Goal: Complete application form

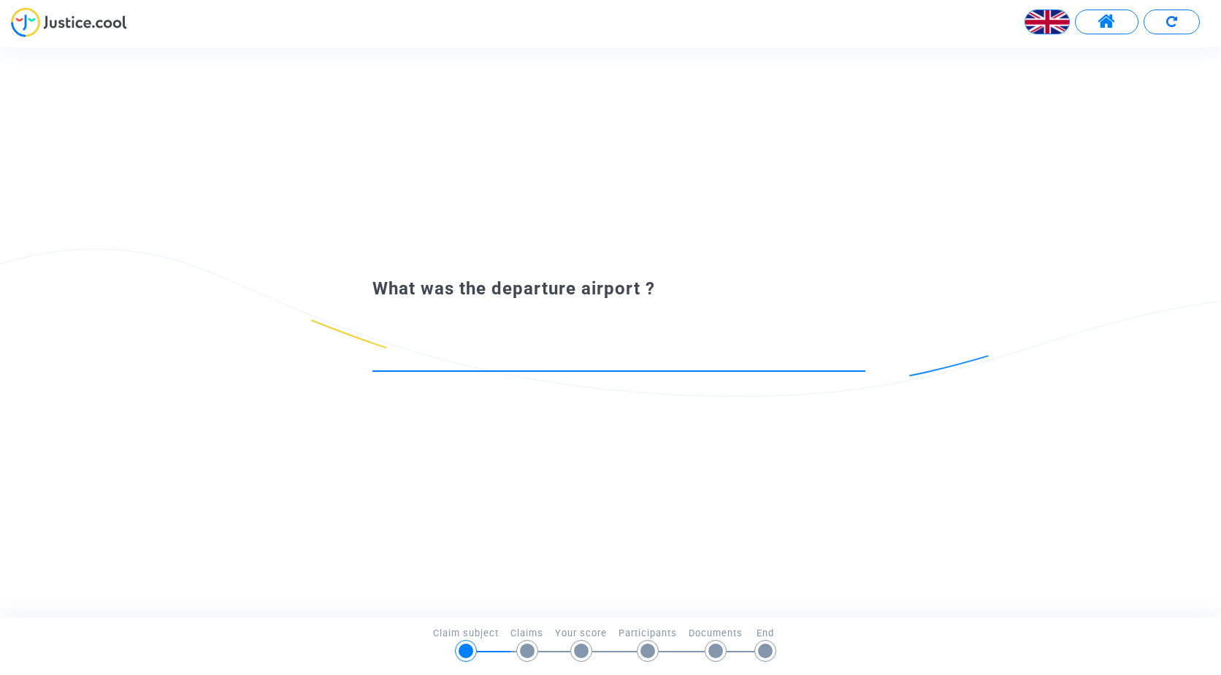
click at [578, 359] on input at bounding box center [618, 357] width 493 height 15
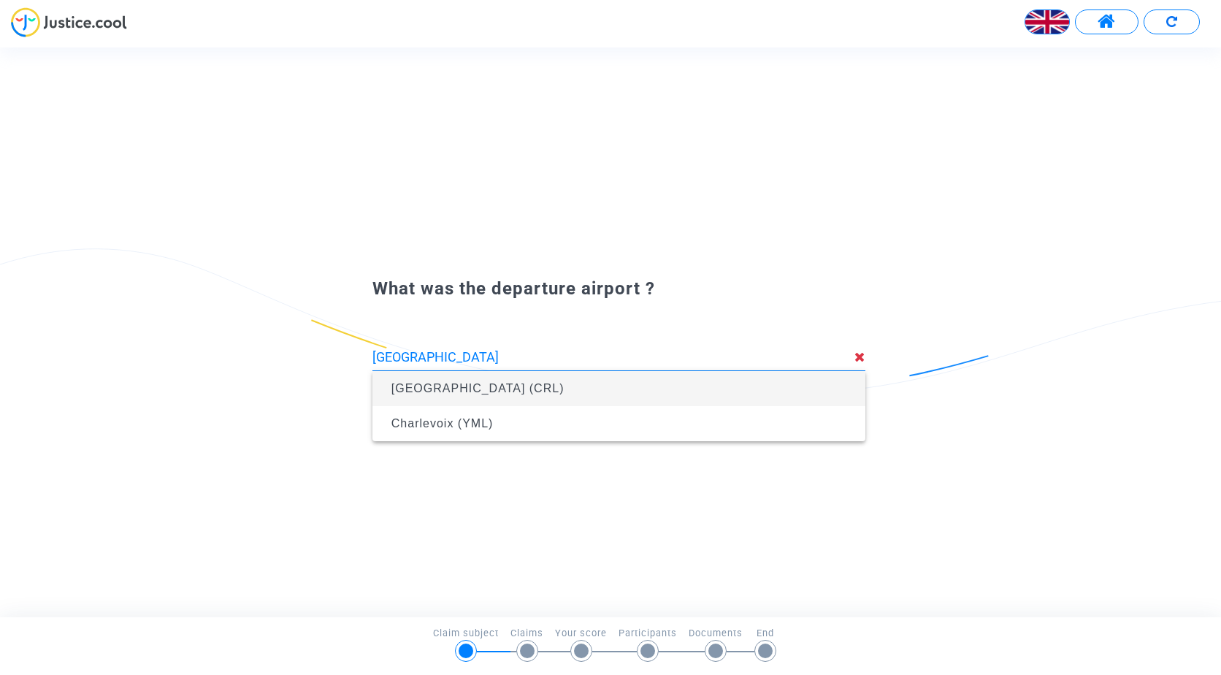
click at [565, 386] on span "[GEOGRAPHIC_DATA] (CRL)" at bounding box center [477, 388] width 173 height 12
type input "[GEOGRAPHIC_DATA] (CRL)"
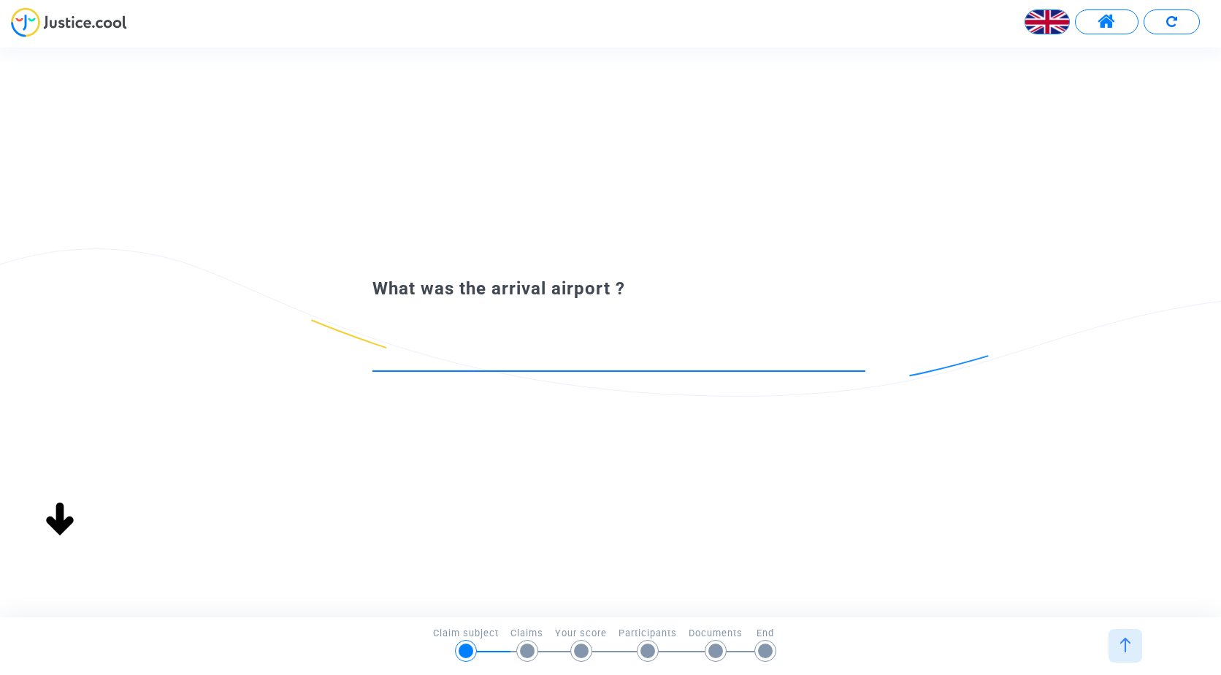
click at [548, 356] on input at bounding box center [618, 357] width 493 height 15
click at [555, 364] on input at bounding box center [618, 357] width 493 height 15
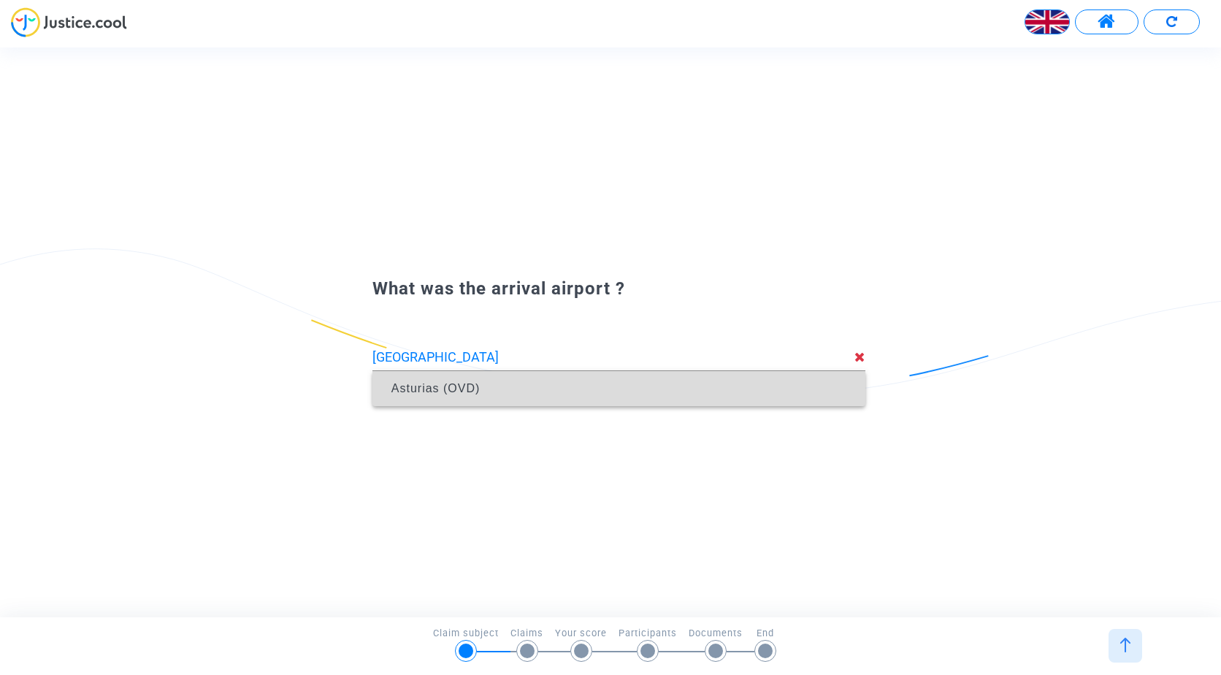
click at [523, 393] on span "Asturias (OVD)" at bounding box center [619, 388] width 470 height 35
type input "Asturias (OVD)"
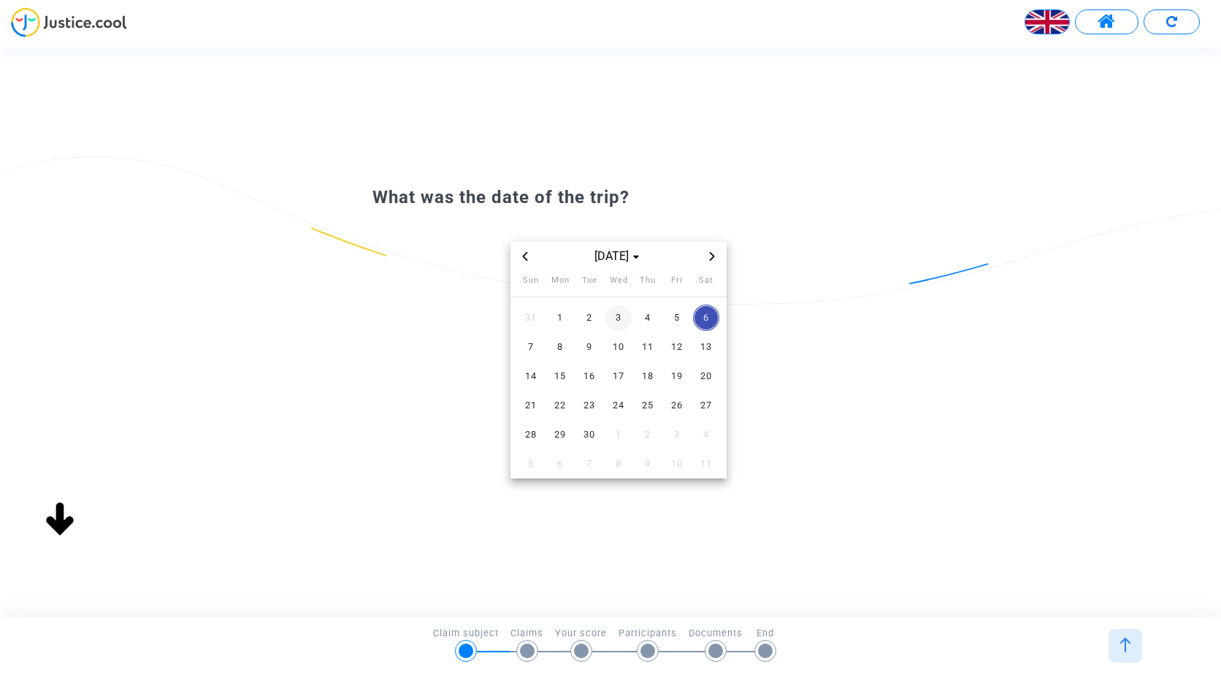
click at [613, 323] on span "3" at bounding box center [618, 318] width 26 height 26
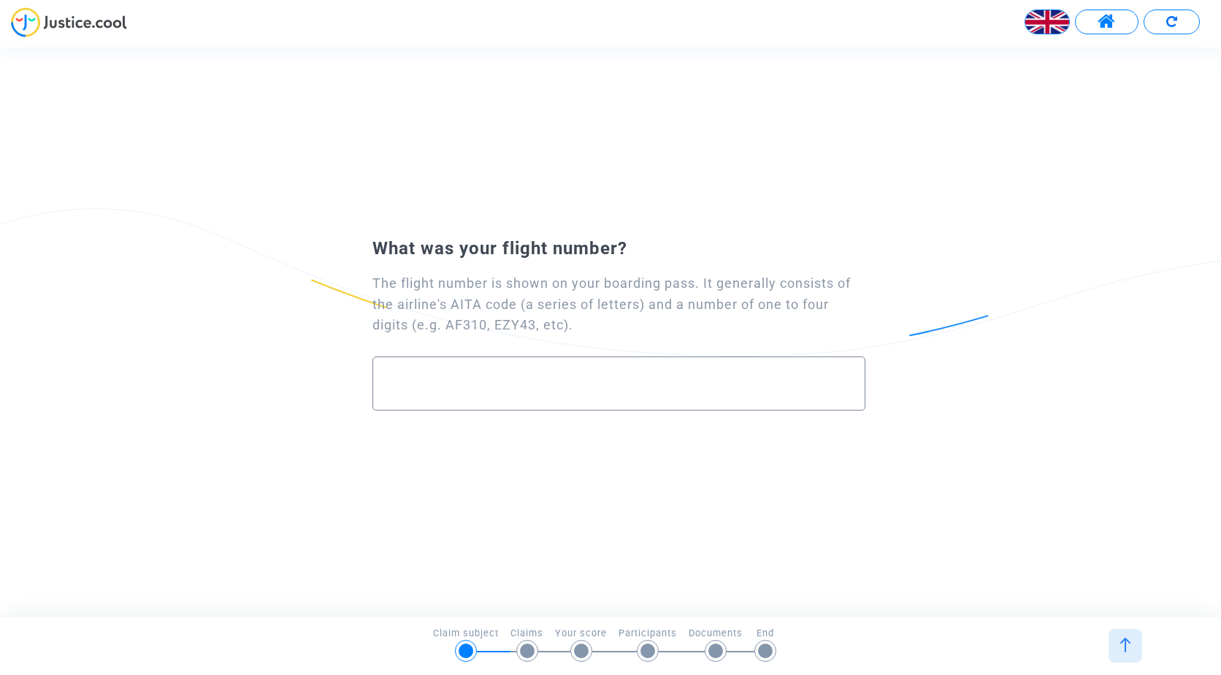
drag, startPoint x: 524, startPoint y: 407, endPoint x: 520, endPoint y: 399, distance: 8.8
click at [524, 407] on div at bounding box center [618, 383] width 493 height 54
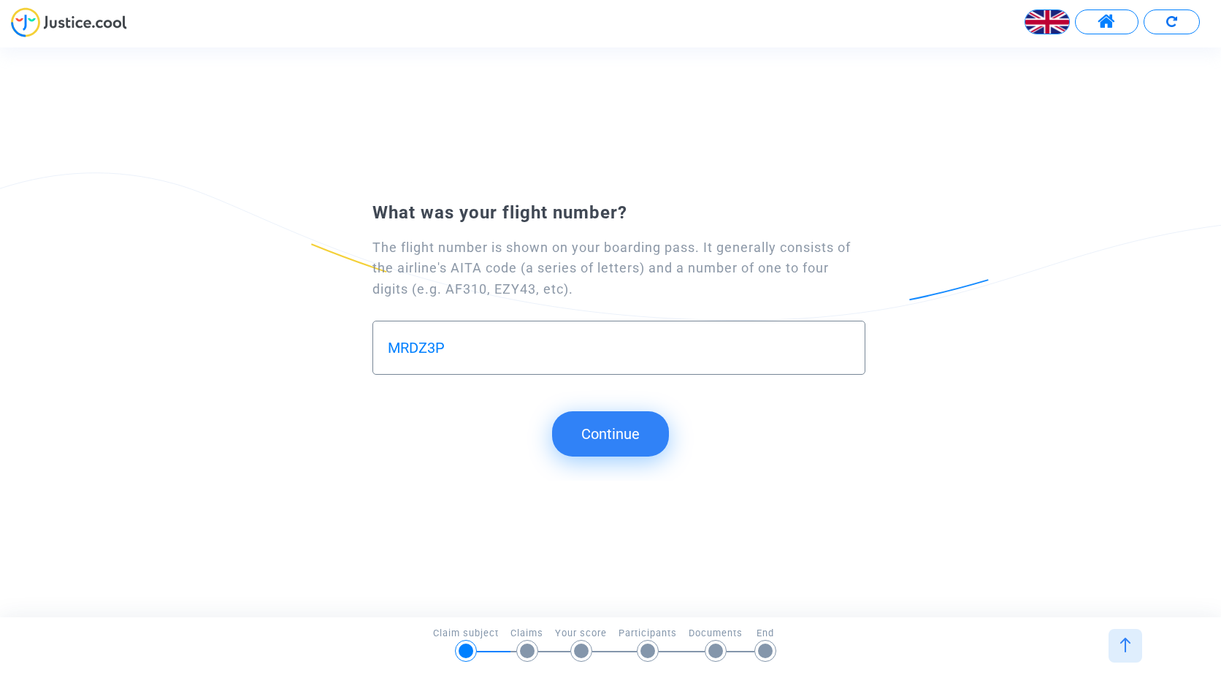
type input "MRDZ3P"
click at [638, 442] on button "Continue" at bounding box center [610, 433] width 117 height 45
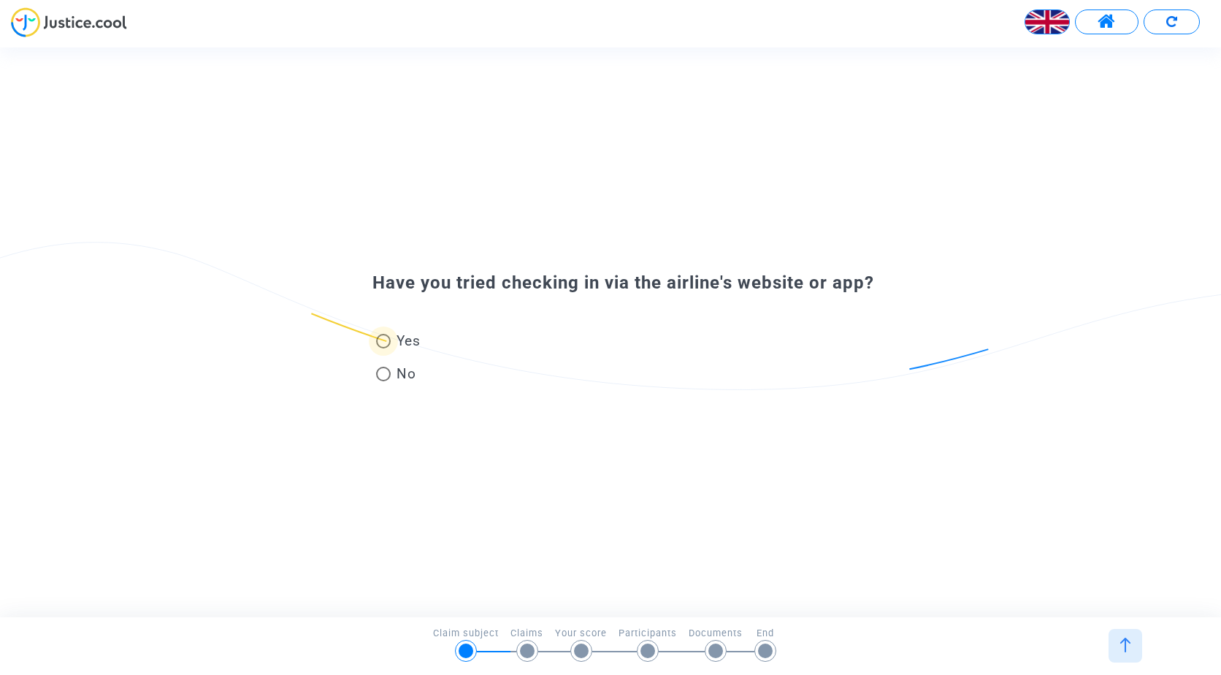
click at [389, 342] on span at bounding box center [383, 341] width 15 height 15
click at [383, 348] on input "Yes" at bounding box center [383, 348] width 1 height 1
radio input "true"
click at [387, 340] on span at bounding box center [383, 341] width 15 height 15
click at [383, 348] on input "Yes" at bounding box center [383, 348] width 1 height 1
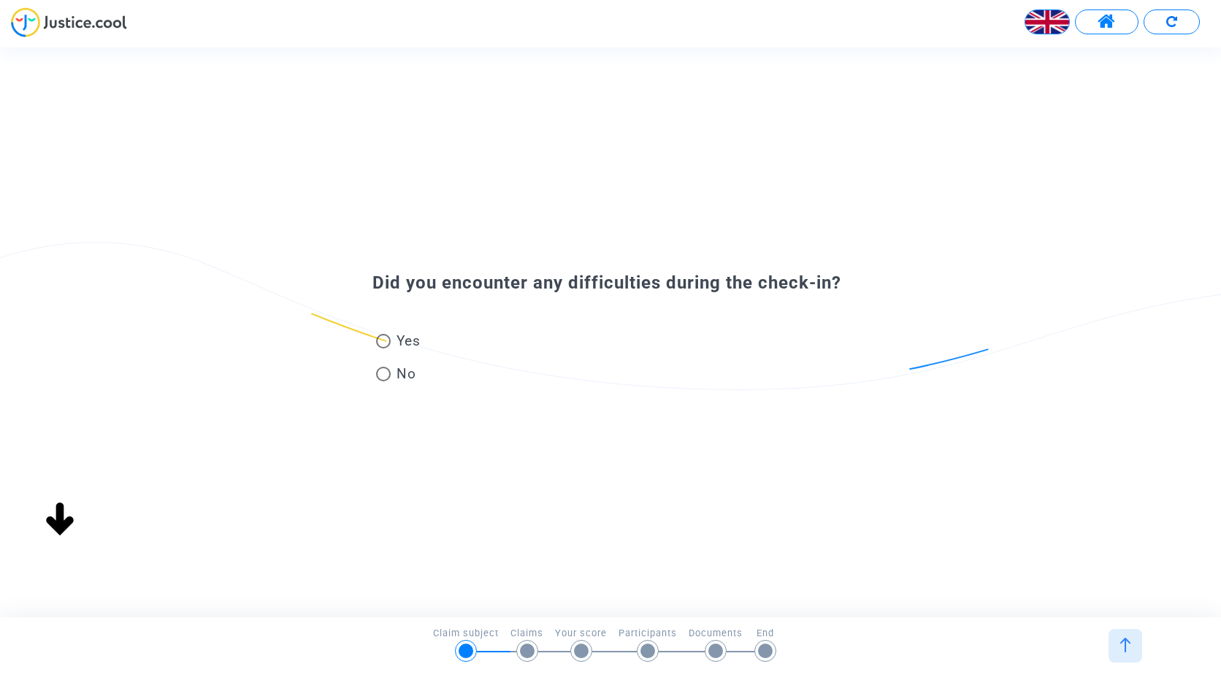
radio input "true"
click at [546, 351] on input "text" at bounding box center [619, 352] width 462 height 17
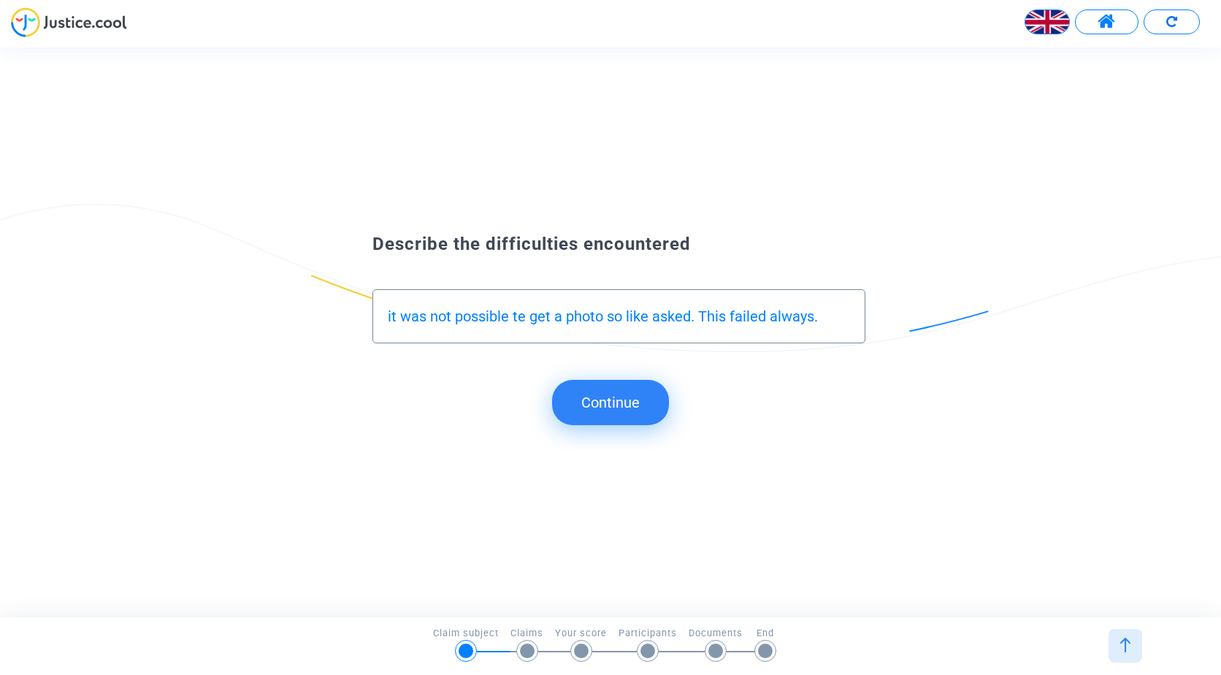
type input "it was not possible te get a photo so like asked. This failed always."
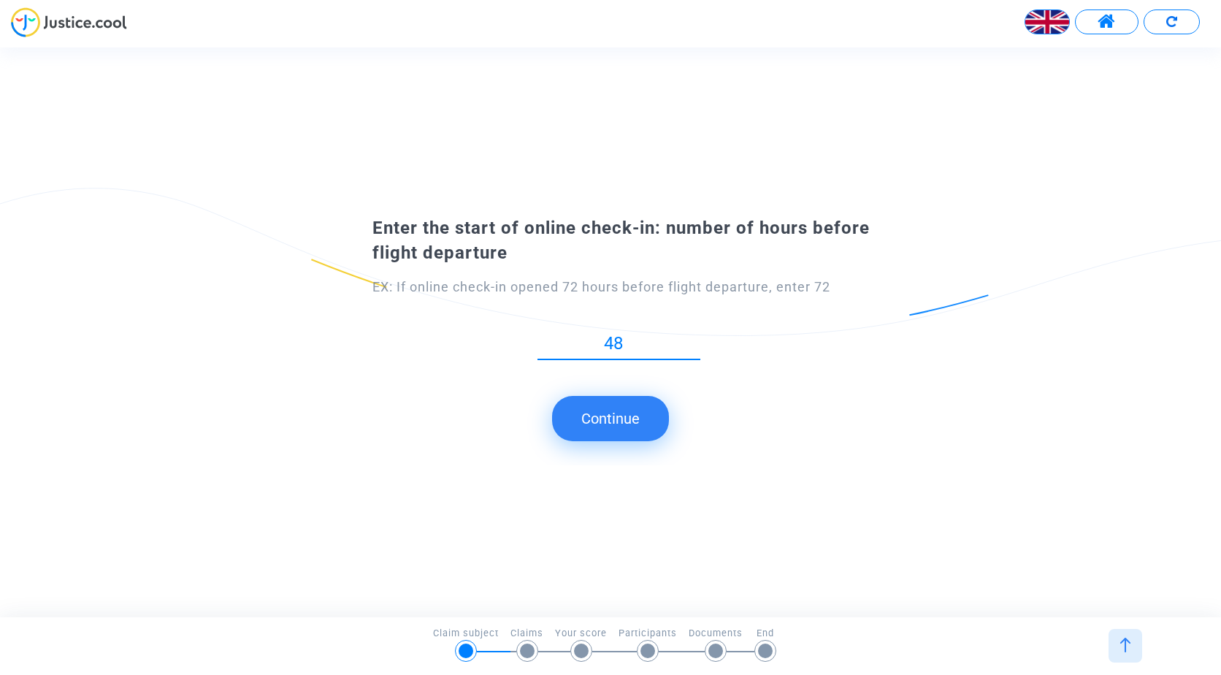
type input "48"
click at [633, 422] on button "Continue" at bounding box center [610, 418] width 117 height 45
type input "2"
click at [633, 422] on button "Continue" at bounding box center [610, 418] width 117 height 45
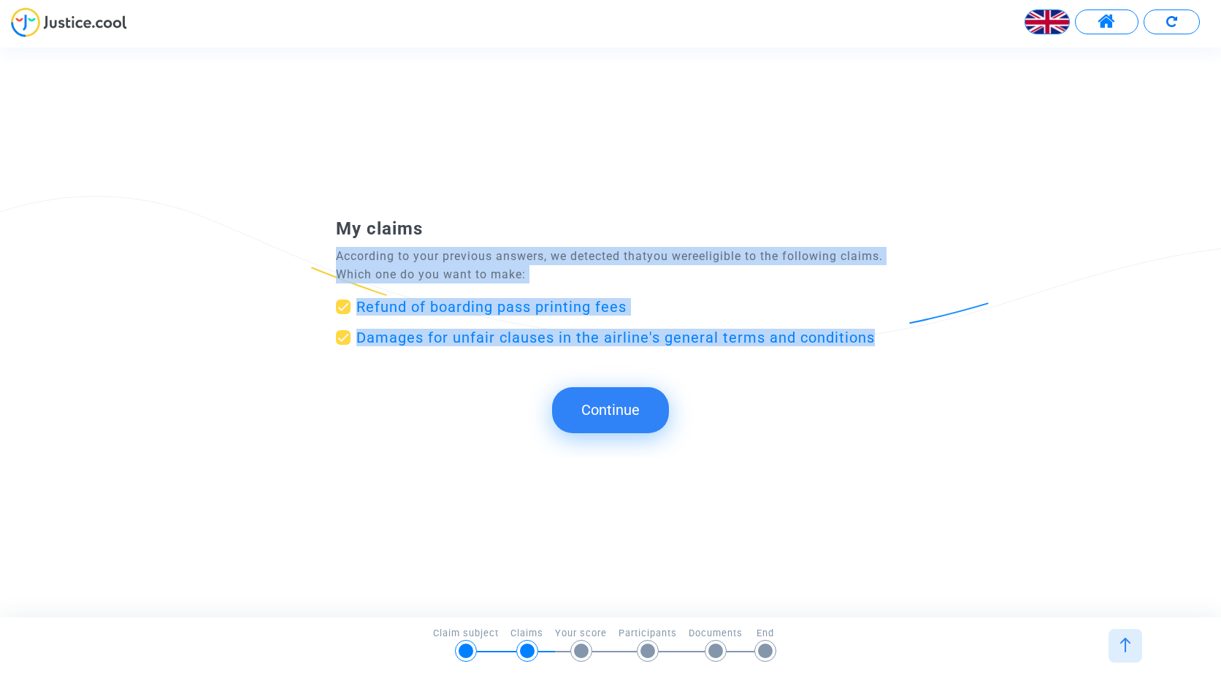
drag, startPoint x: 336, startPoint y: 256, endPoint x: 882, endPoint y: 341, distance: 552.8
click at [882, 341] on form-choose-claims "My claims According to your previous answers, we detected that you were eligibl…" at bounding box center [610, 287] width 549 height 129
copy form-choose-claims "According to your previous answers, we detected that you were eligible to the f…"
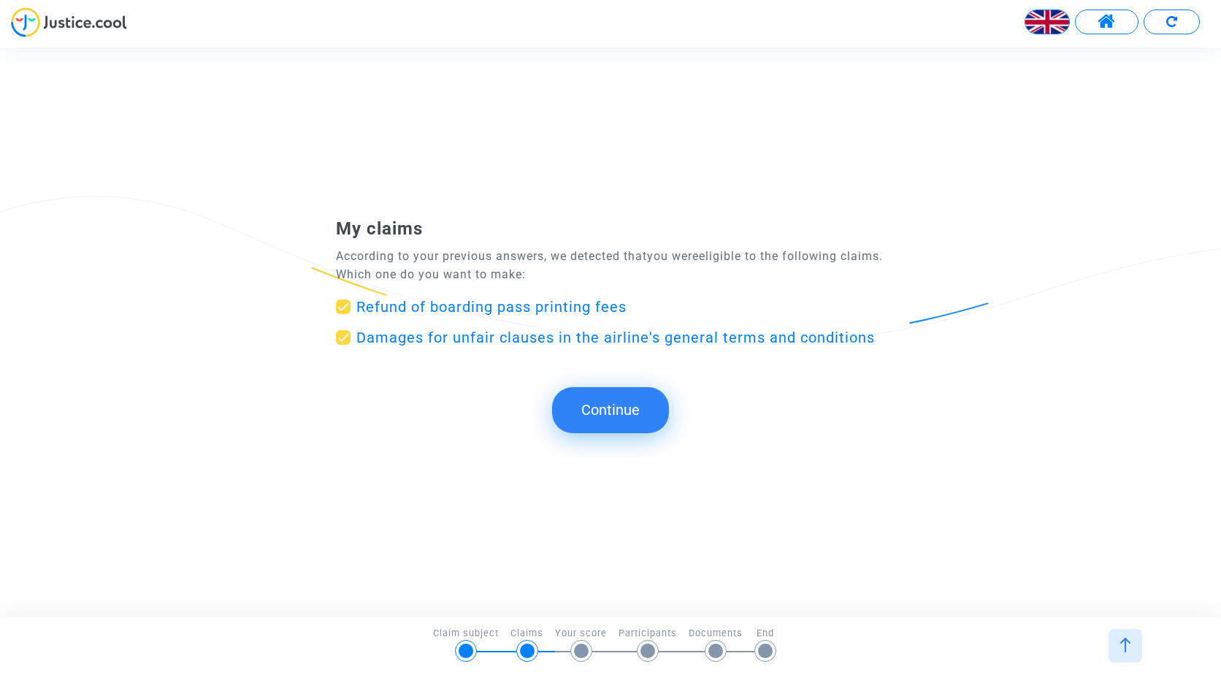
click at [437, 432] on submit-question "Continue" at bounding box center [610, 409] width 1221 height 45
click at [435, 305] on span "Refund of boarding pass printing fees" at bounding box center [491, 307] width 270 height 18
click at [343, 314] on input "Refund of boarding pass printing fees" at bounding box center [343, 314] width 1 height 1
drag, startPoint x: 347, startPoint y: 304, endPoint x: 345, endPoint y: 318, distance: 14.0
click at [348, 304] on span at bounding box center [343, 306] width 15 height 15
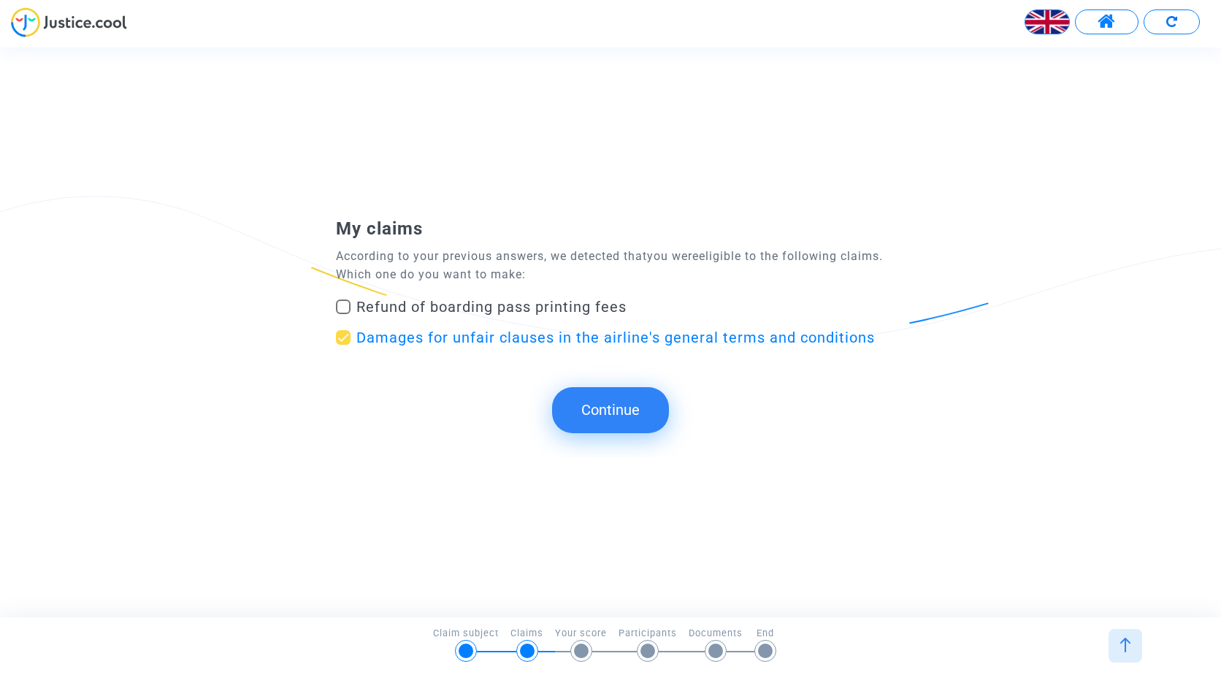
click at [343, 314] on input "Refund of boarding pass printing fees" at bounding box center [343, 314] width 1 height 1
checkbox input "true"
click at [344, 338] on span at bounding box center [343, 337] width 15 height 15
click at [343, 345] on input "Damages for unfair clauses in the airline's general terms and conditions" at bounding box center [343, 345] width 1 height 1
checkbox input "false"
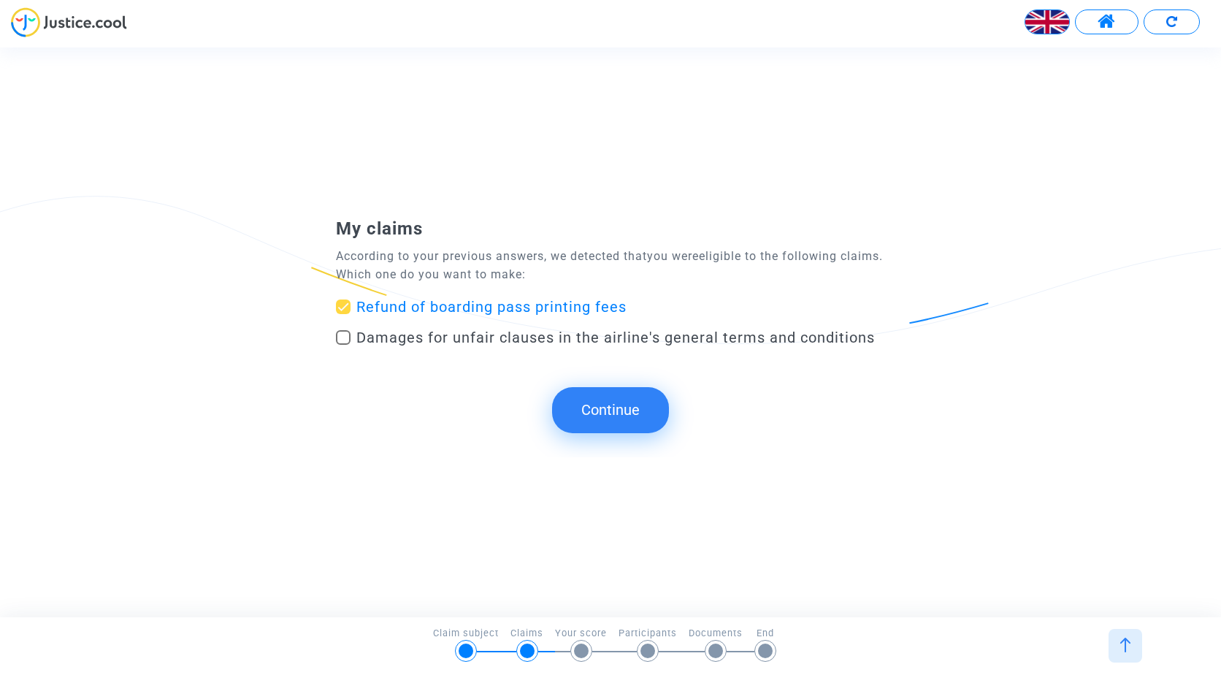
click at [617, 413] on button "Continue" at bounding box center [610, 409] width 117 height 45
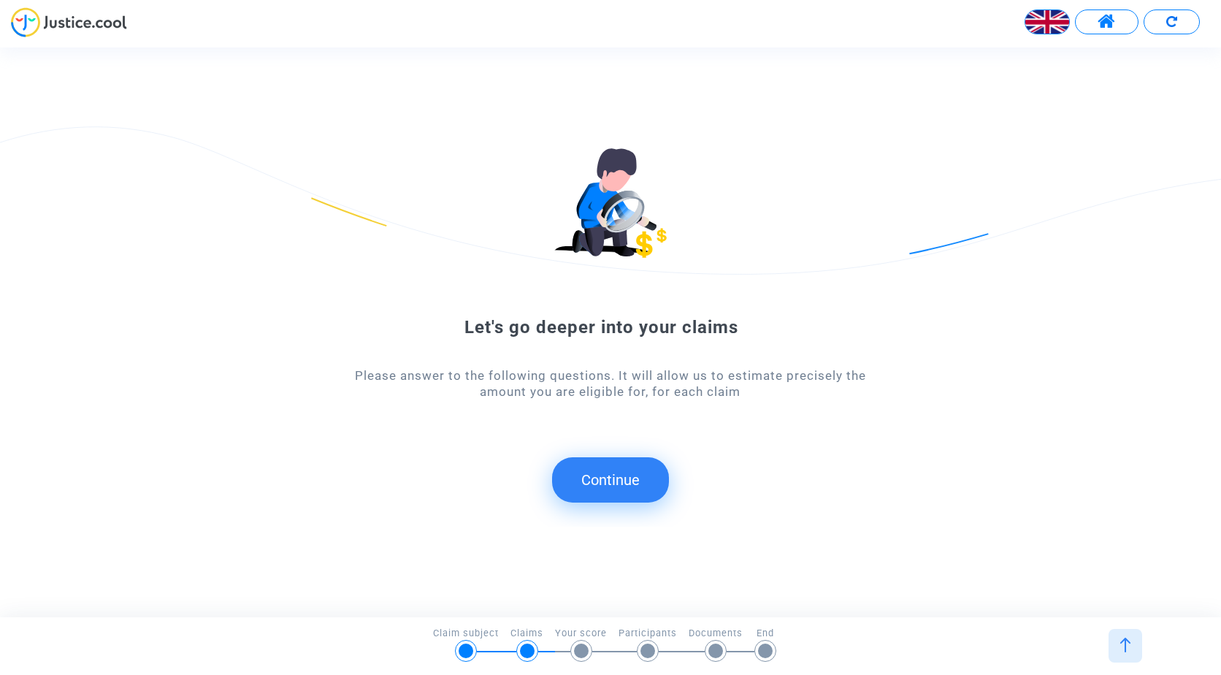
click at [613, 489] on button "Continue" at bounding box center [610, 479] width 117 height 45
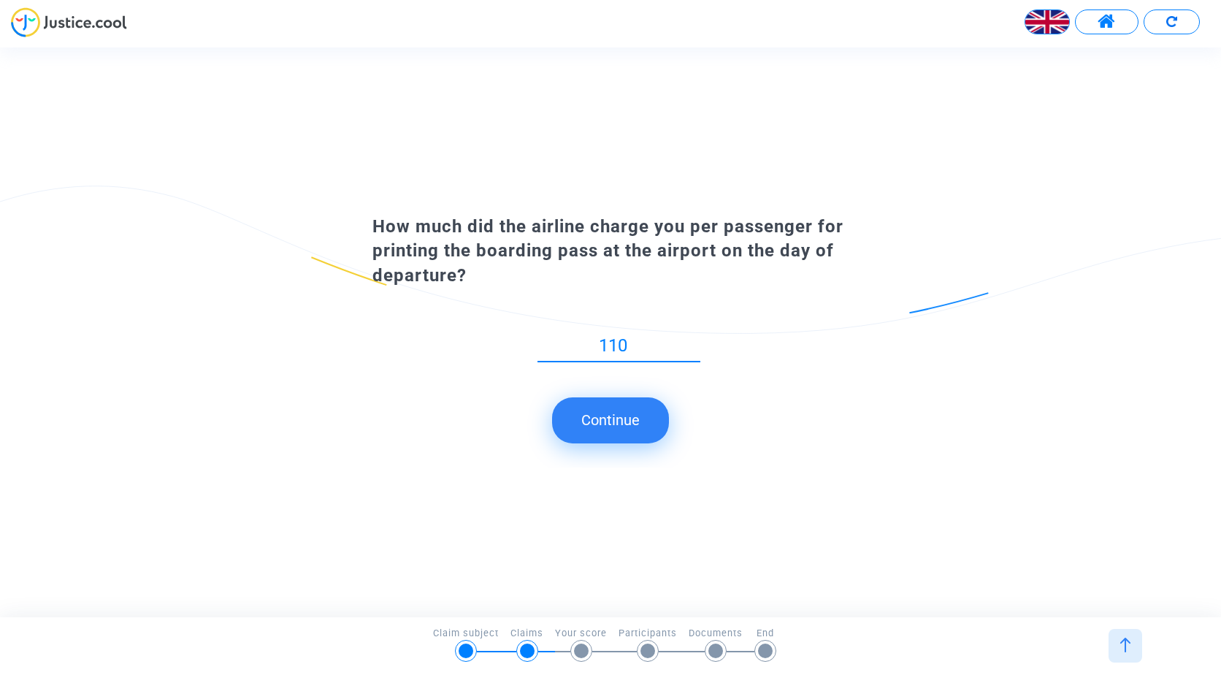
type input "110"
click at [640, 418] on button "Continue" at bounding box center [610, 419] width 117 height 45
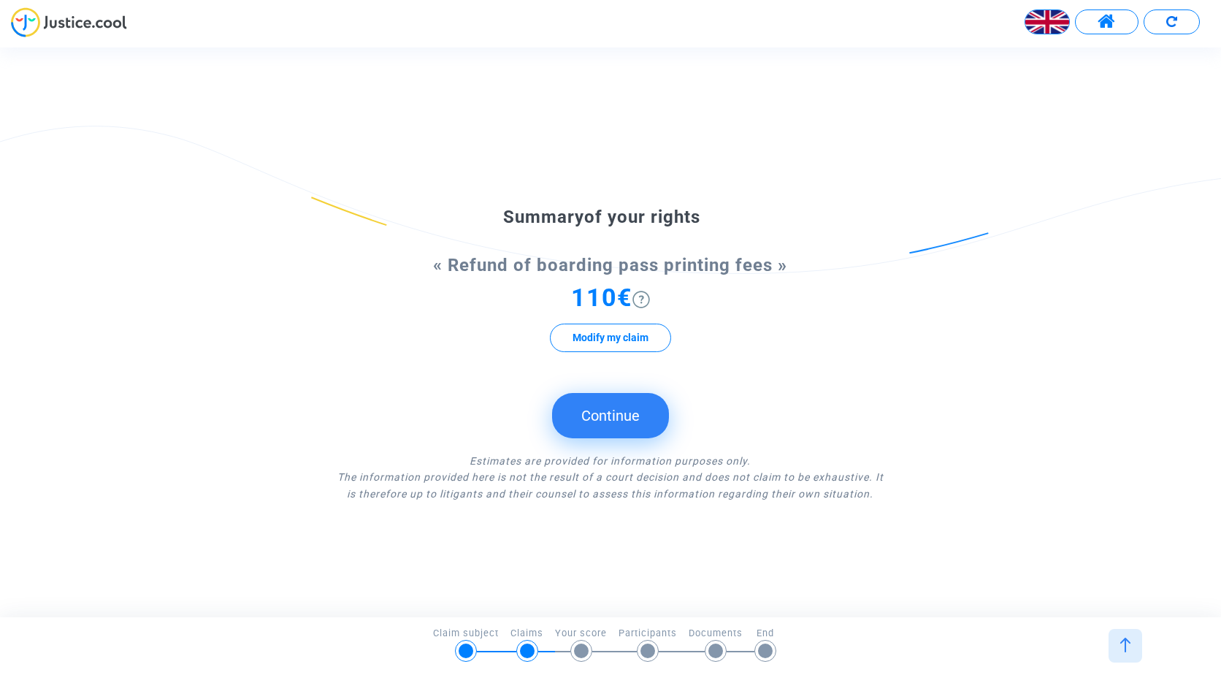
click at [614, 418] on button "Continue" at bounding box center [610, 415] width 117 height 45
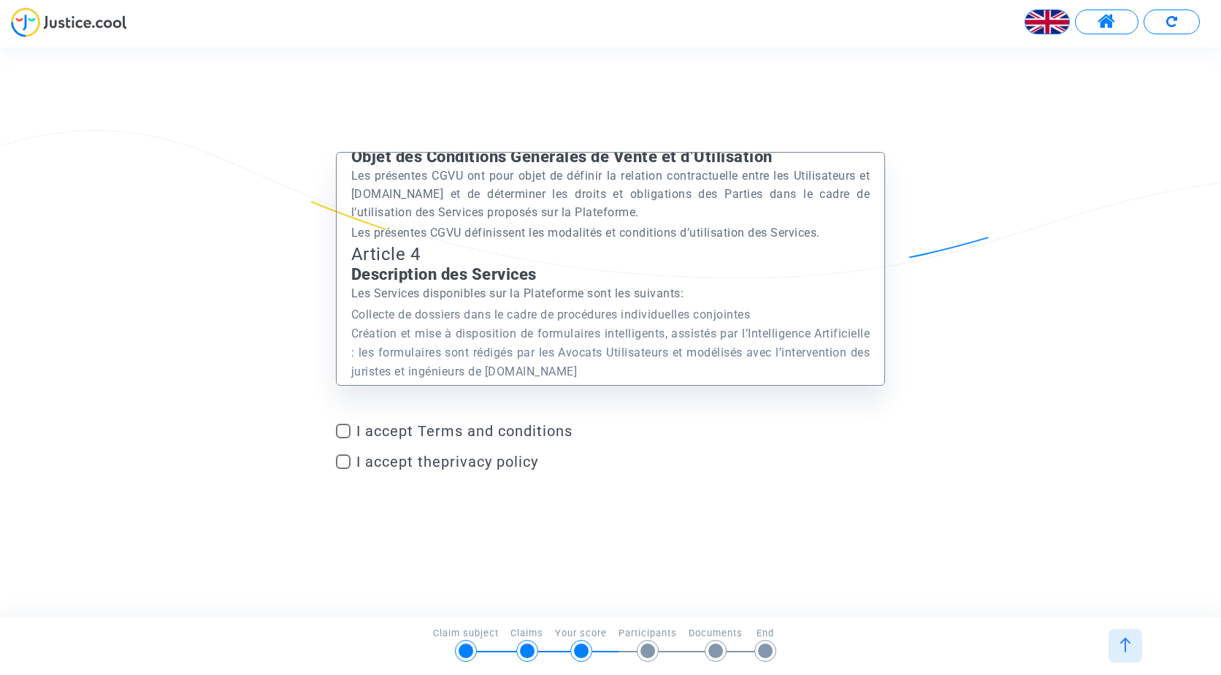
scroll to position [1461, 0]
click at [340, 430] on span at bounding box center [343, 431] width 15 height 15
click at [343, 438] on input "I accept Terms and conditions" at bounding box center [343, 438] width 1 height 1
checkbox input "true"
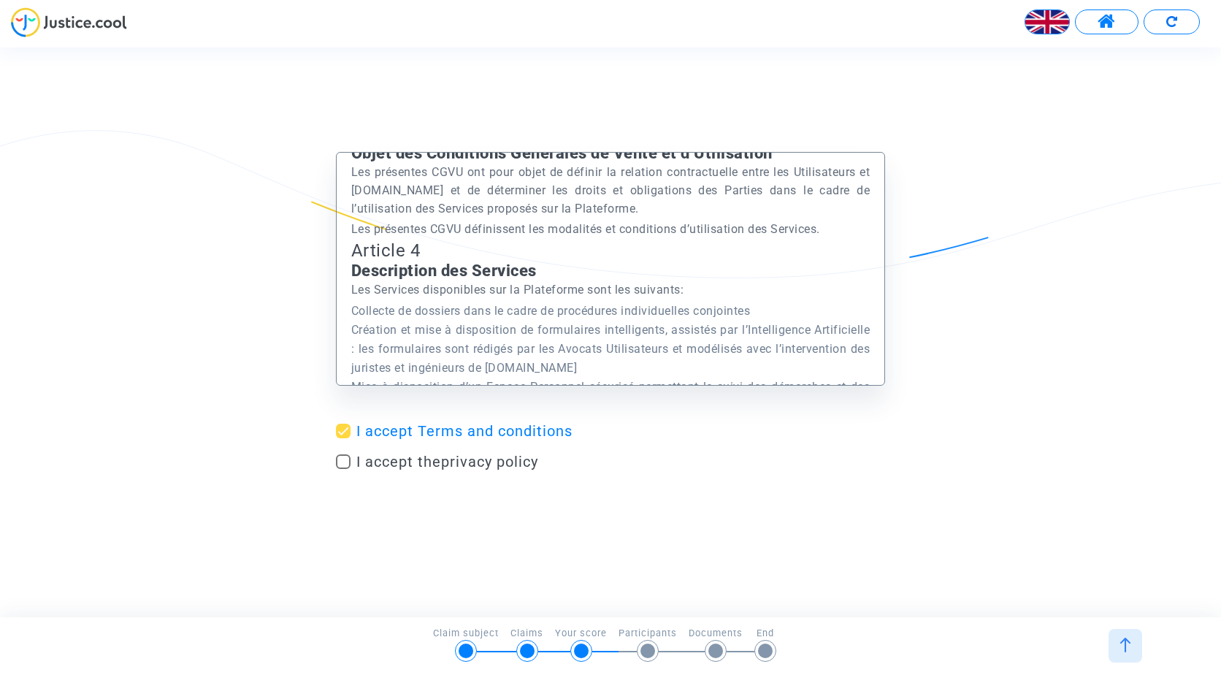
click at [849, 489] on div "Préambule Le présent Site est édité et exploité par la société Europe Médiation…" at bounding box center [610, 332] width 549 height 361
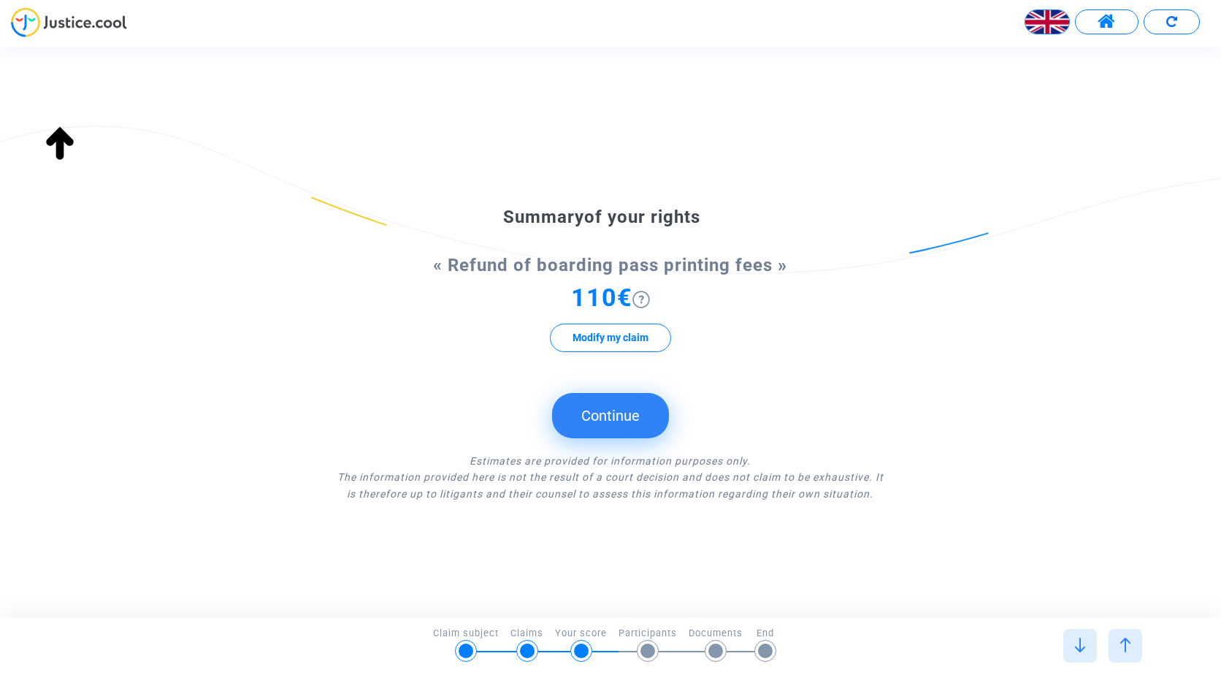
scroll to position [24845, 0]
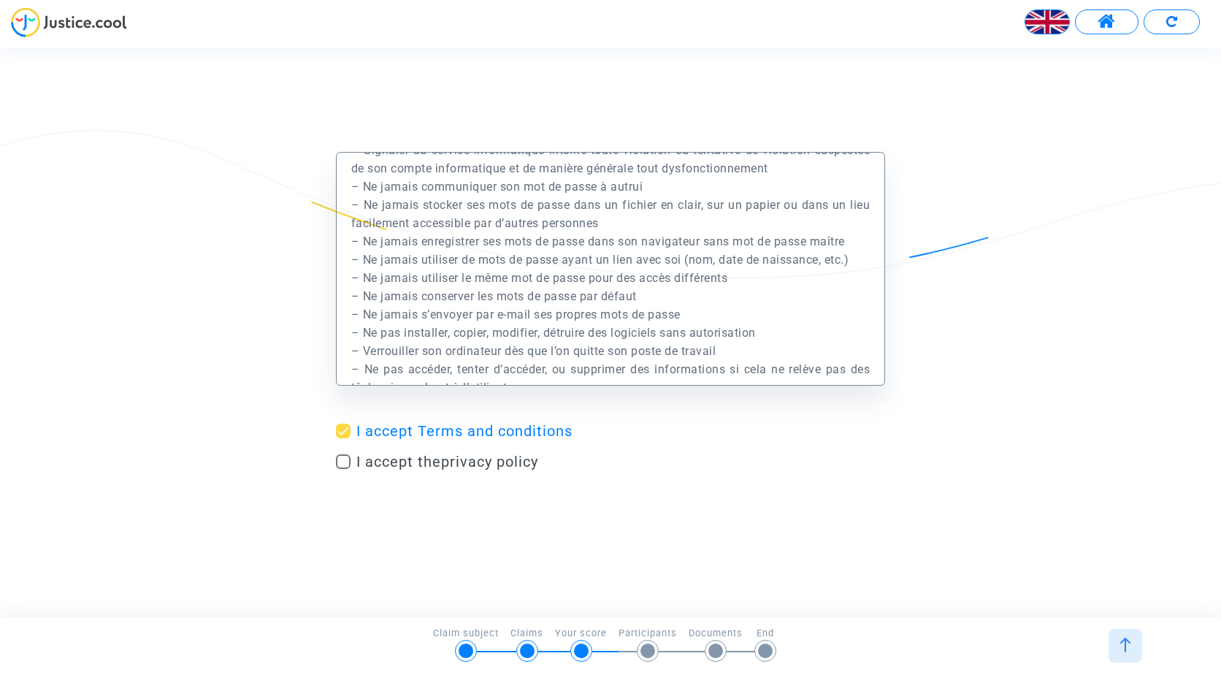
click at [340, 460] on span at bounding box center [343, 461] width 15 height 15
click at [343, 469] on input "I accept the privacy policy" at bounding box center [343, 469] width 1 height 1
checkbox input "true"
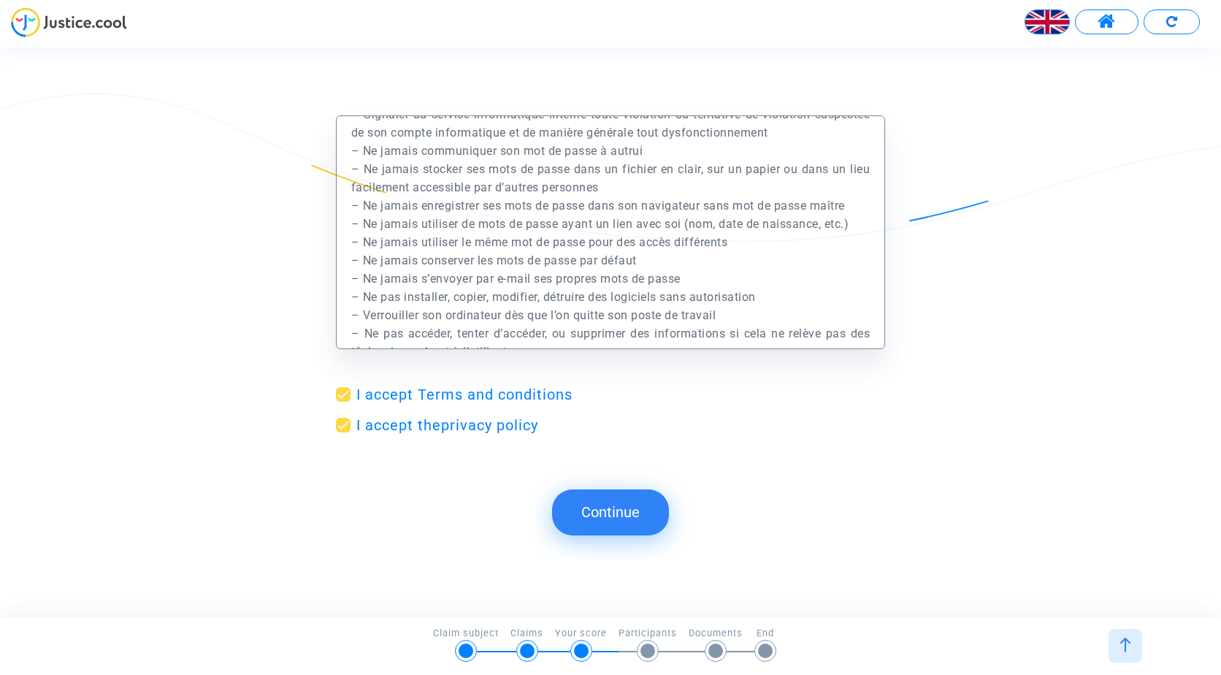
click at [587, 519] on button "Continue" at bounding box center [610, 511] width 117 height 45
